Goal: Task Accomplishment & Management: Use online tool/utility

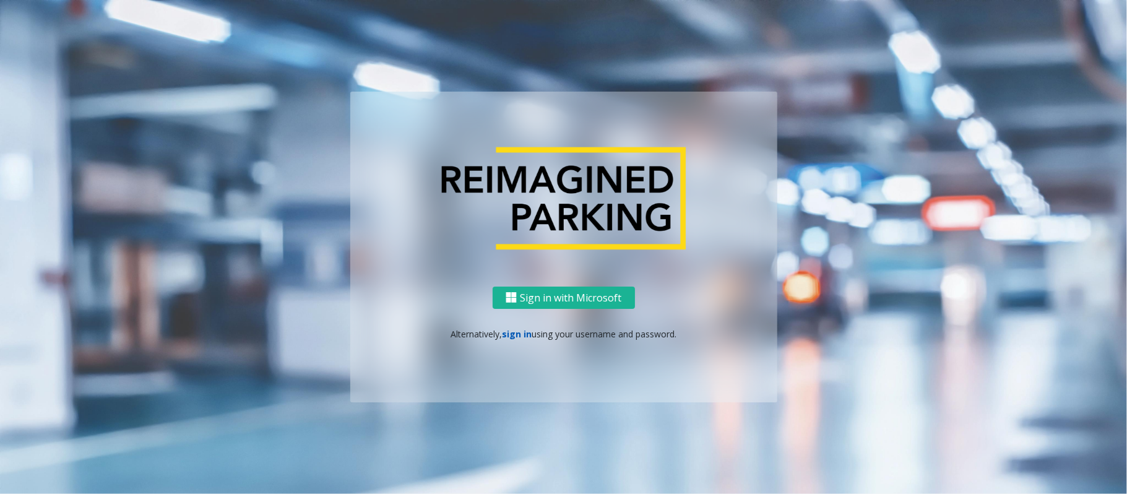
click at [504, 330] on link "sign in" at bounding box center [517, 334] width 30 height 12
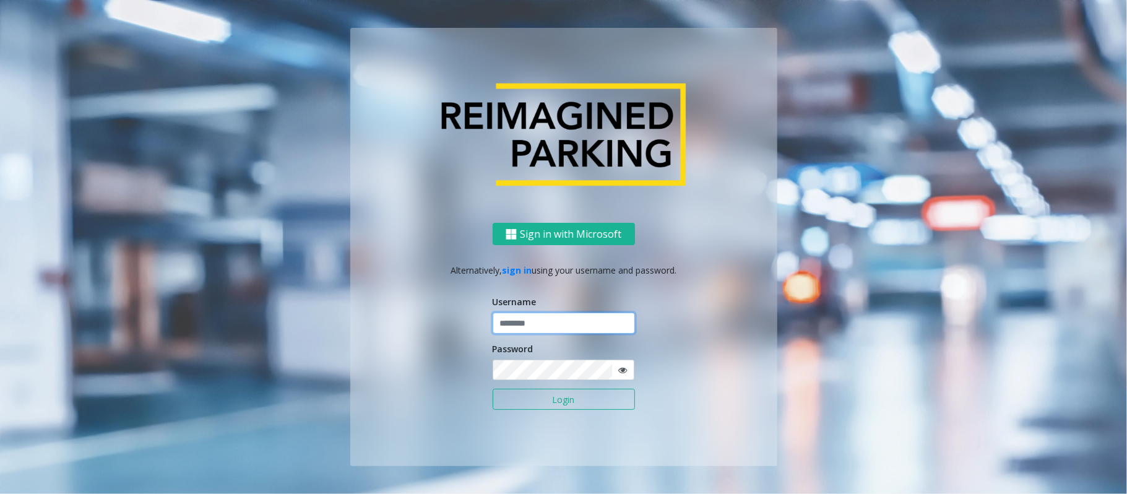
drag, startPoint x: 528, startPoint y: 328, endPoint x: 536, endPoint y: 352, distance: 25.4
click at [530, 337] on form "Username Password Login" at bounding box center [564, 359] width 142 height 128
click at [548, 327] on input "text" at bounding box center [564, 323] width 142 height 21
type input "*****"
click at [493, 389] on button "Login" at bounding box center [564, 399] width 142 height 21
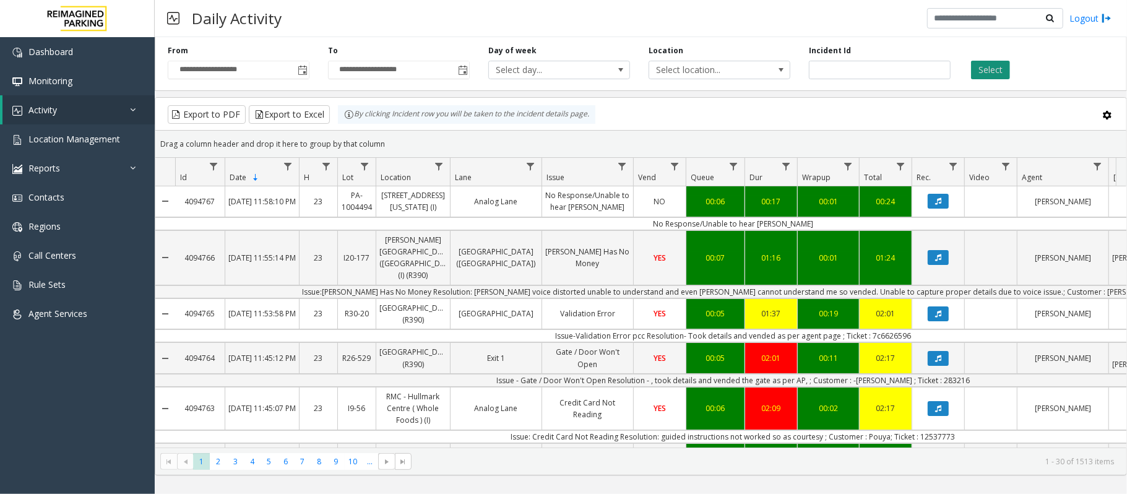
click at [971, 72] on button "Select" at bounding box center [990, 70] width 39 height 19
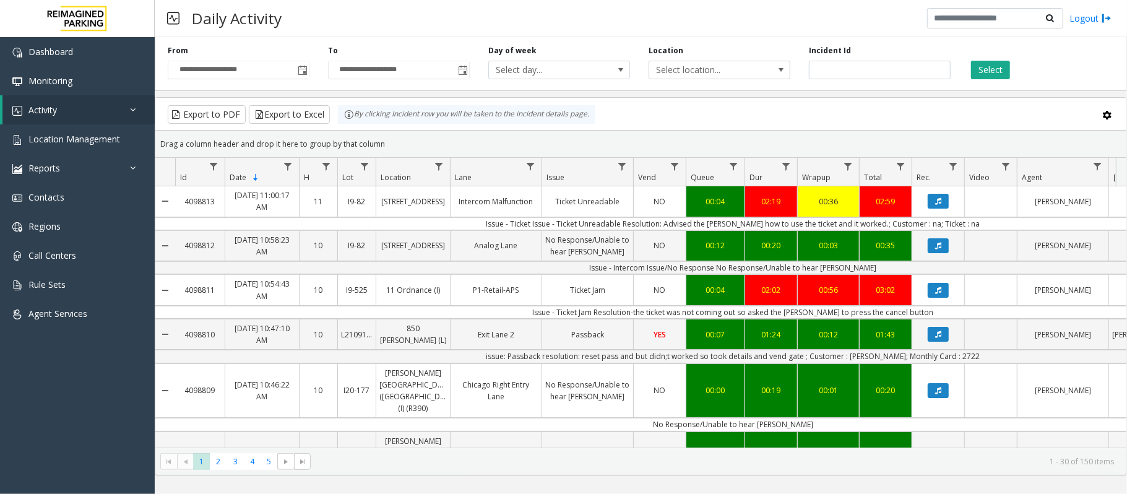
click at [962, 63] on div "Select" at bounding box center [1040, 62] width 160 height 34
